Goal: Transaction & Acquisition: Purchase product/service

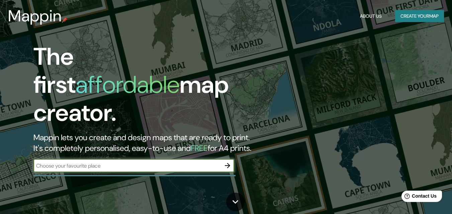
click at [229, 163] on icon "button" at bounding box center [227, 165] width 5 height 5
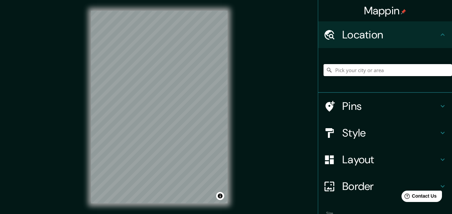
click at [359, 35] on h4 "Location" at bounding box center [390, 34] width 96 height 13
click at [351, 71] on input "Pick your city or area" at bounding box center [388, 70] width 128 height 12
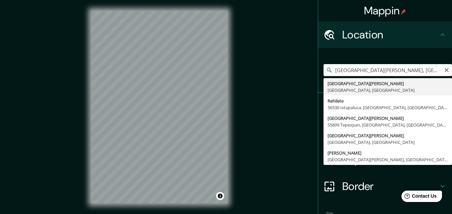
scroll to position [11, 0]
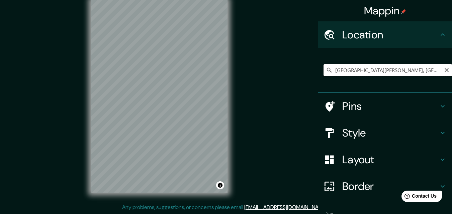
click at [432, 70] on input "[GEOGRAPHIC_DATA][PERSON_NAME], [GEOGRAPHIC_DATA], [GEOGRAPHIC_DATA]" at bounding box center [388, 70] width 128 height 12
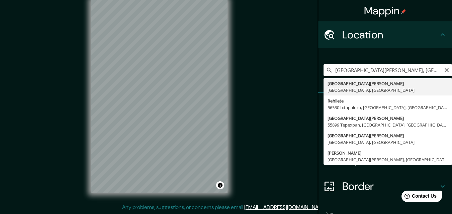
type input "[GEOGRAPHIC_DATA][PERSON_NAME], [GEOGRAPHIC_DATA], [GEOGRAPHIC_DATA]"
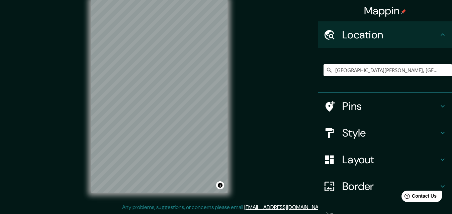
click at [327, 129] on icon at bounding box center [330, 133] width 8 height 10
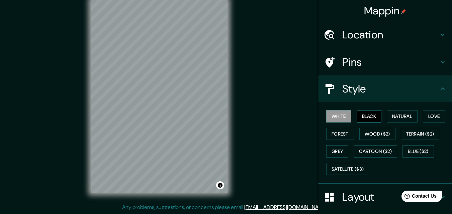
click at [358, 115] on button "Black" at bounding box center [369, 116] width 25 height 12
click at [394, 118] on button "Natural" at bounding box center [402, 116] width 31 height 12
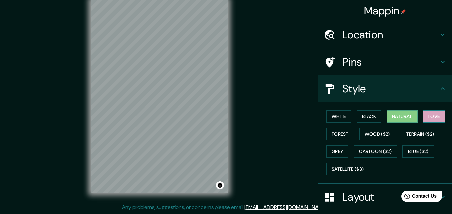
click at [423, 123] on button "Love" at bounding box center [434, 116] width 22 height 12
click at [354, 131] on button "Forest" at bounding box center [340, 134] width 28 height 12
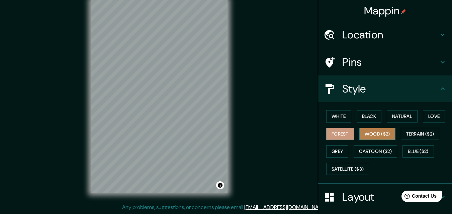
click at [395, 138] on button "Wood ($2)" at bounding box center [377, 134] width 36 height 12
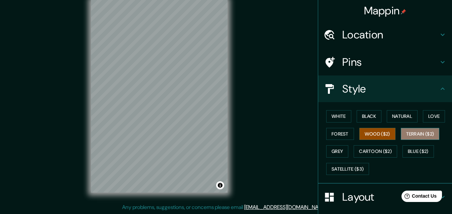
click at [401, 141] on button "Terrain ($2)" at bounding box center [420, 134] width 39 height 12
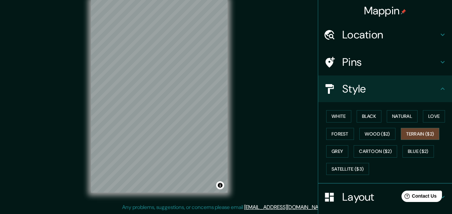
scroll to position [0, 0]
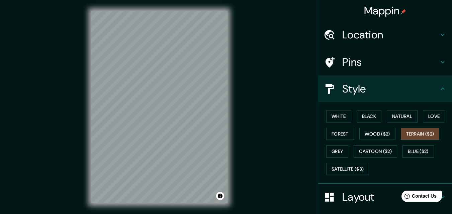
click at [369, 39] on h4 "Location" at bounding box center [390, 34] width 96 height 13
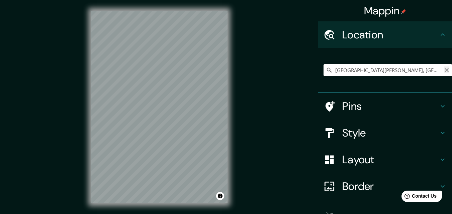
click at [445, 71] on icon "Clear" at bounding box center [447, 70] width 4 height 4
click at [374, 69] on input "plazas de san" at bounding box center [388, 70] width 128 height 12
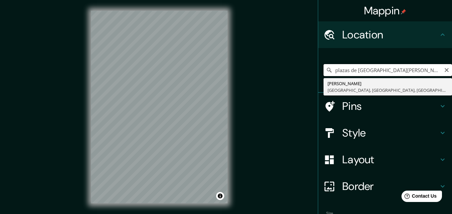
click at [432, 73] on input "plazas de [GEOGRAPHIC_DATA][PERSON_NAME]" at bounding box center [388, 70] width 128 height 12
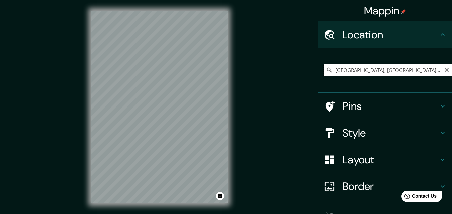
click at [432, 76] on input "[GEOGRAPHIC_DATA], [GEOGRAPHIC_DATA], [GEOGRAPHIC_DATA]" at bounding box center [388, 70] width 128 height 12
type input "[GEOGRAPHIC_DATA], [GEOGRAPHIC_DATA], [GEOGRAPHIC_DATA]"
click at [444, 69] on icon "Clear" at bounding box center [446, 70] width 5 height 5
click at [346, 72] on input "Pick your city or area" at bounding box center [388, 70] width 128 height 12
paste input "[PERSON_NAME] [STREET_ADDRESS][PERSON_NAME][PERSON_NAME]."
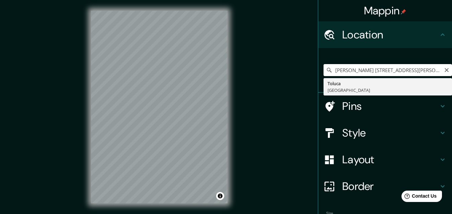
type input "Toluca, [GEOGRAPHIC_DATA]"
